Goal: Task Accomplishment & Management: Manage account settings

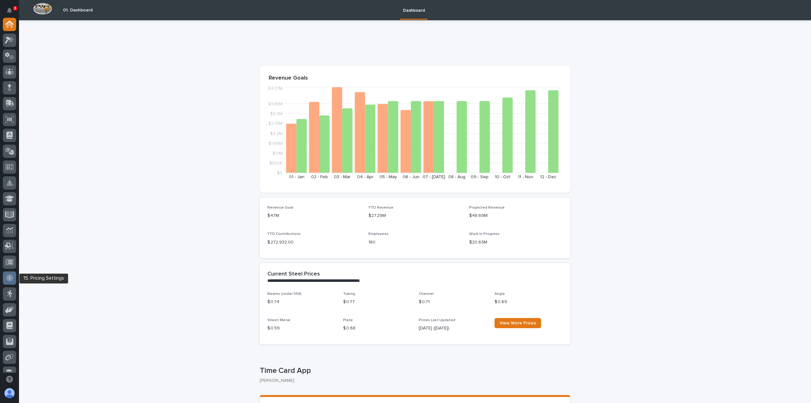
click at [11, 279] on icon at bounding box center [9, 277] width 7 height 7
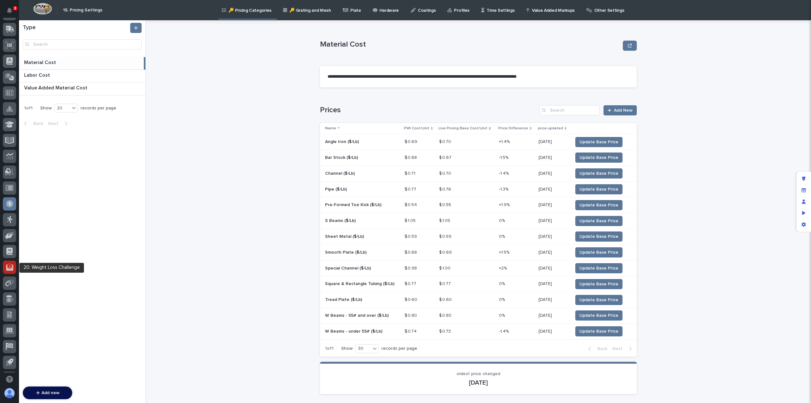
scroll to position [95, 0]
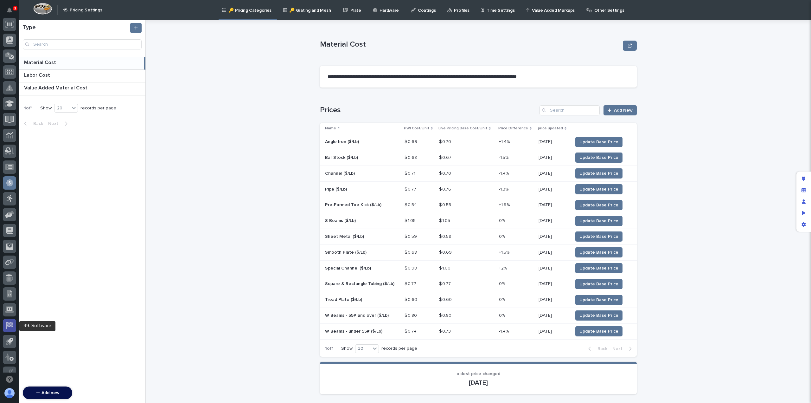
click at [13, 325] on icon at bounding box center [10, 324] width 6 height 5
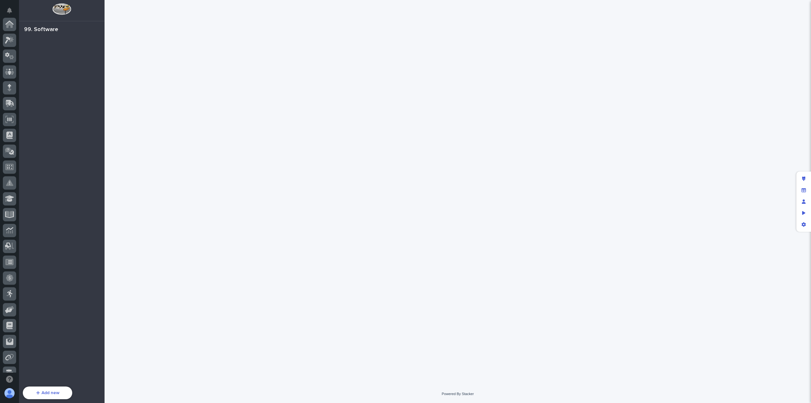
scroll to position [120, 0]
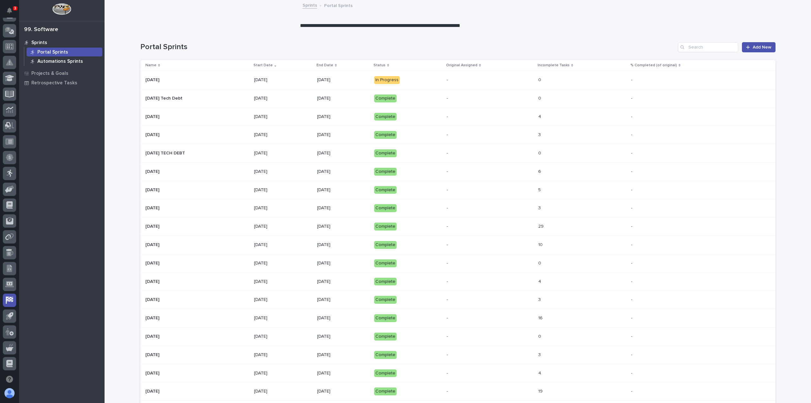
click at [72, 61] on p "Automations Sprints" at bounding box center [60, 62] width 46 height 6
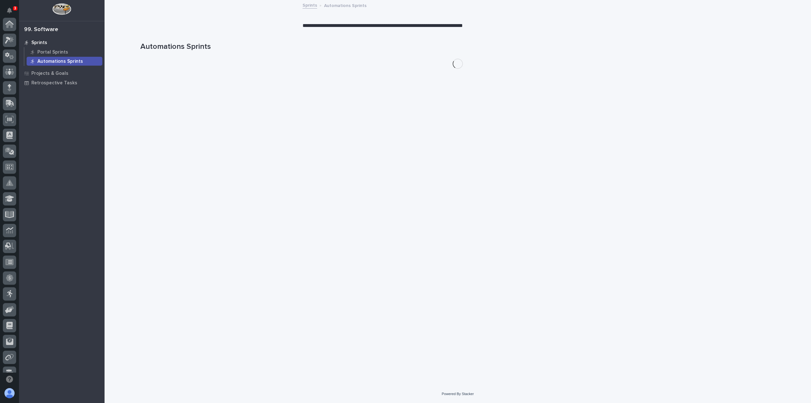
scroll to position [120, 0]
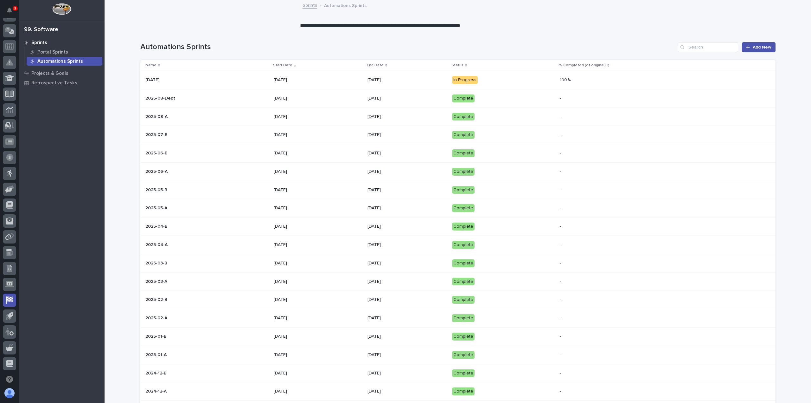
click at [434, 85] on td "[DATE]" at bounding box center [407, 80] width 85 height 18
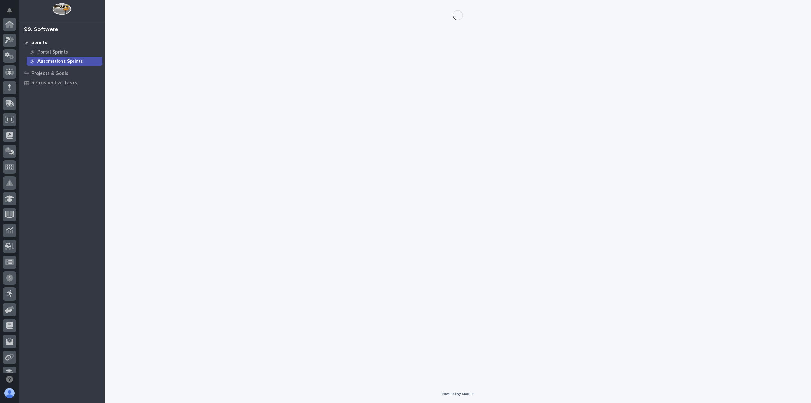
scroll to position [120, 0]
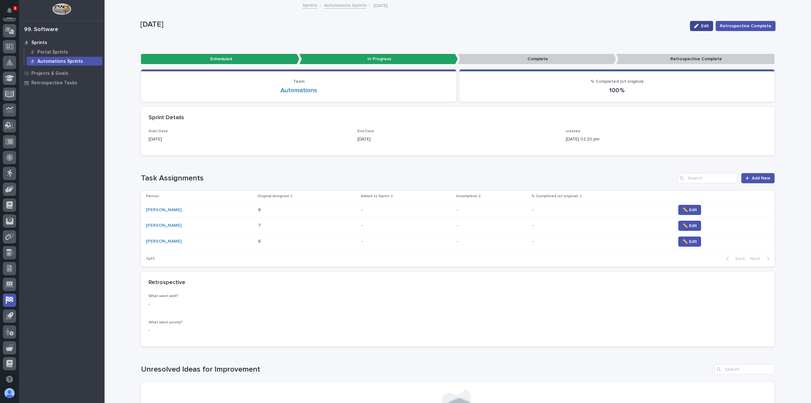
click at [703, 25] on span "Edit" at bounding box center [705, 26] width 8 height 4
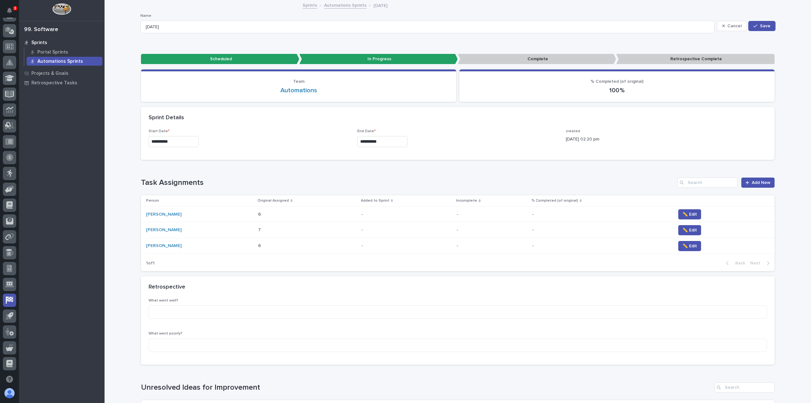
click at [278, 215] on p at bounding box center [285, 214] width 55 height 5
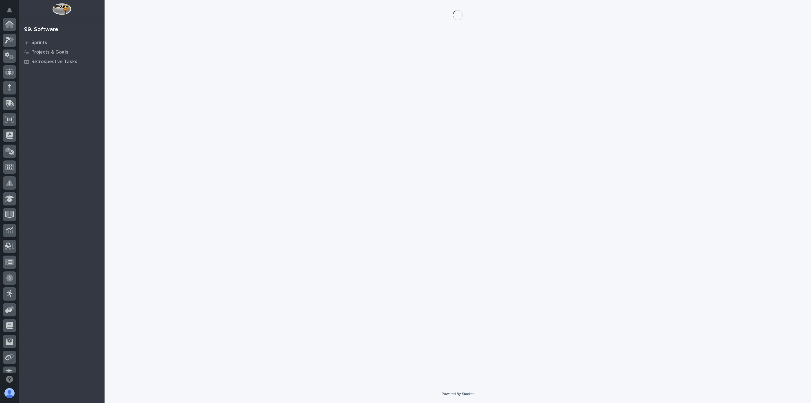
scroll to position [120, 0]
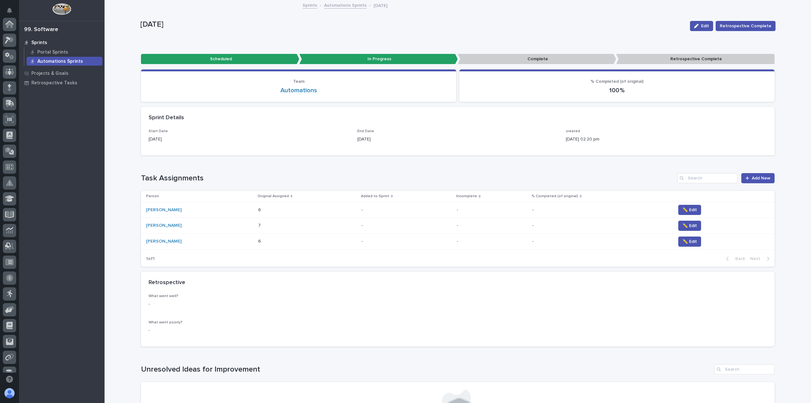
scroll to position [120, 0]
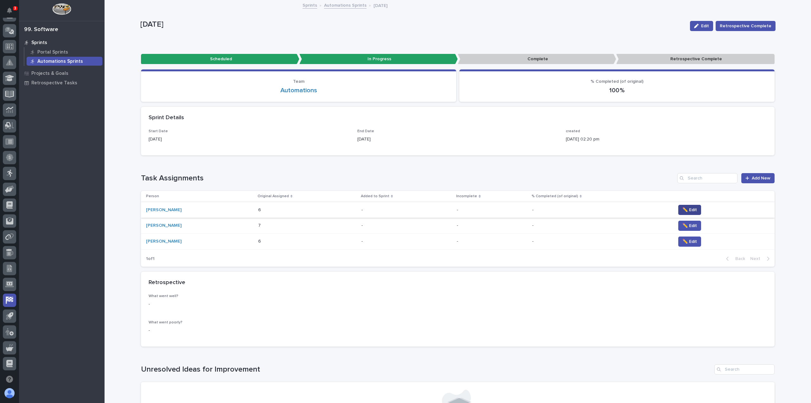
click at [686, 209] on span "✏️ Edit" at bounding box center [690, 210] width 15 height 6
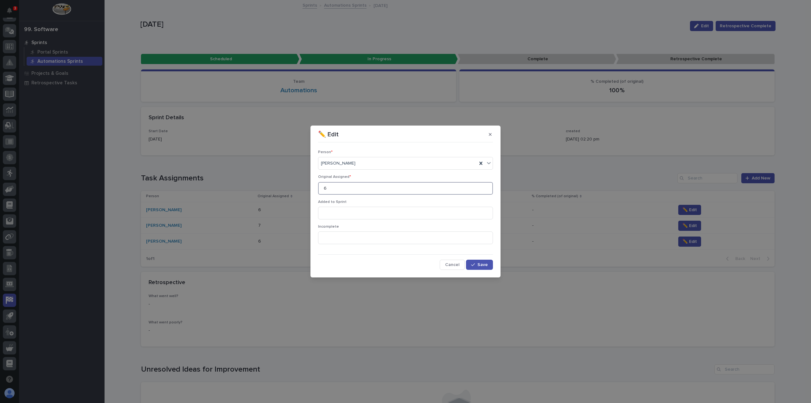
drag, startPoint x: 342, startPoint y: 191, endPoint x: 285, endPoint y: 186, distance: 57.8
click at [285, 186] on div "✏️ Edit Person * [PERSON_NAME] Original Assigned * 6 Added to Sprint Incomplete…" at bounding box center [405, 201] width 811 height 403
type input "4"
click at [484, 265] on span "Save" at bounding box center [482, 264] width 10 height 4
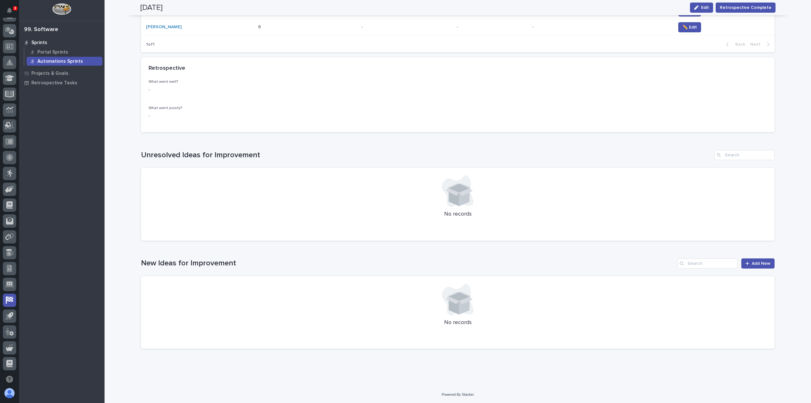
scroll to position [0, 0]
